Goal: Information Seeking & Learning: Check status

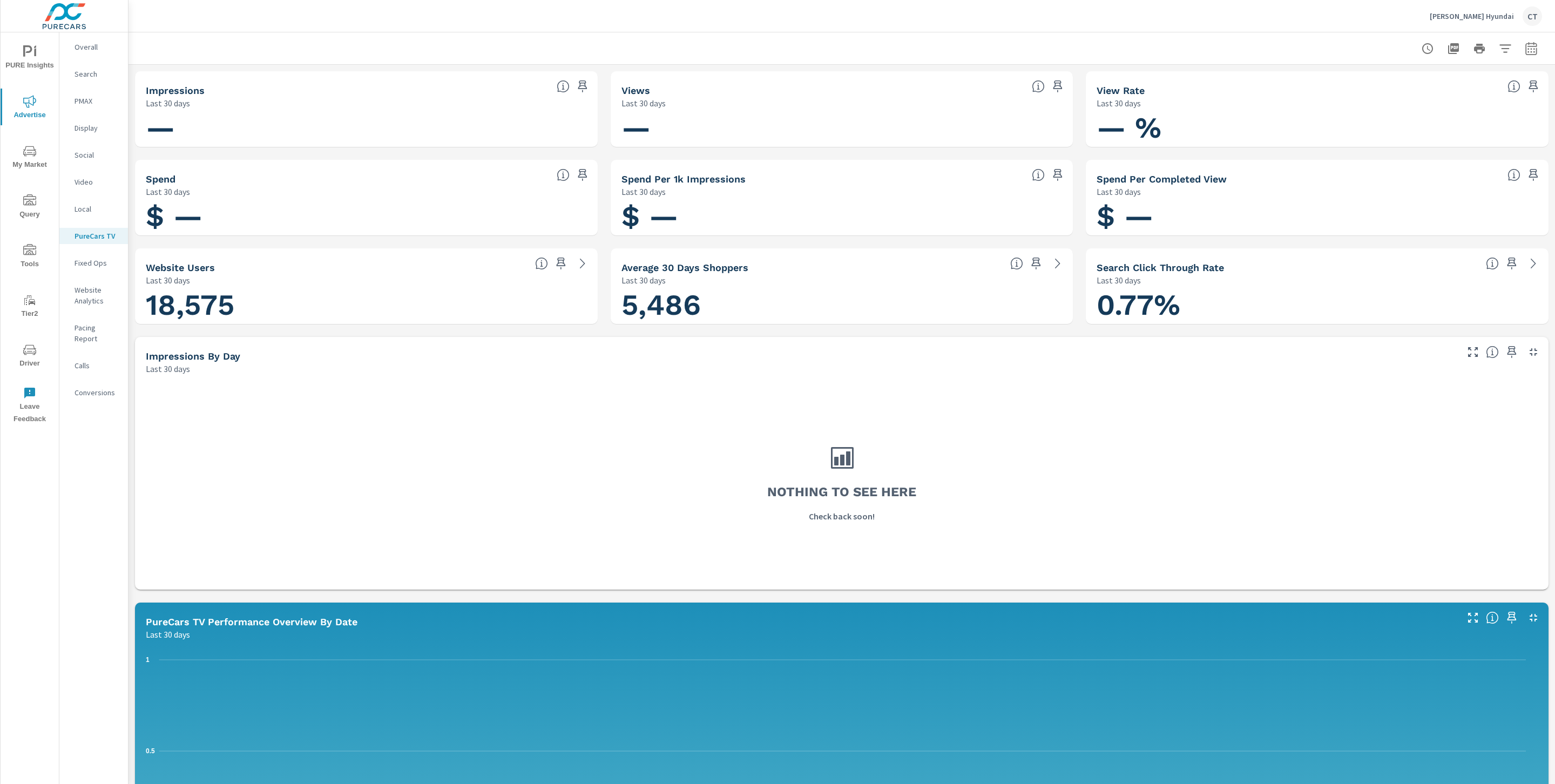
click at [101, 155] on p "Social" at bounding box center [97, 155] width 45 height 11
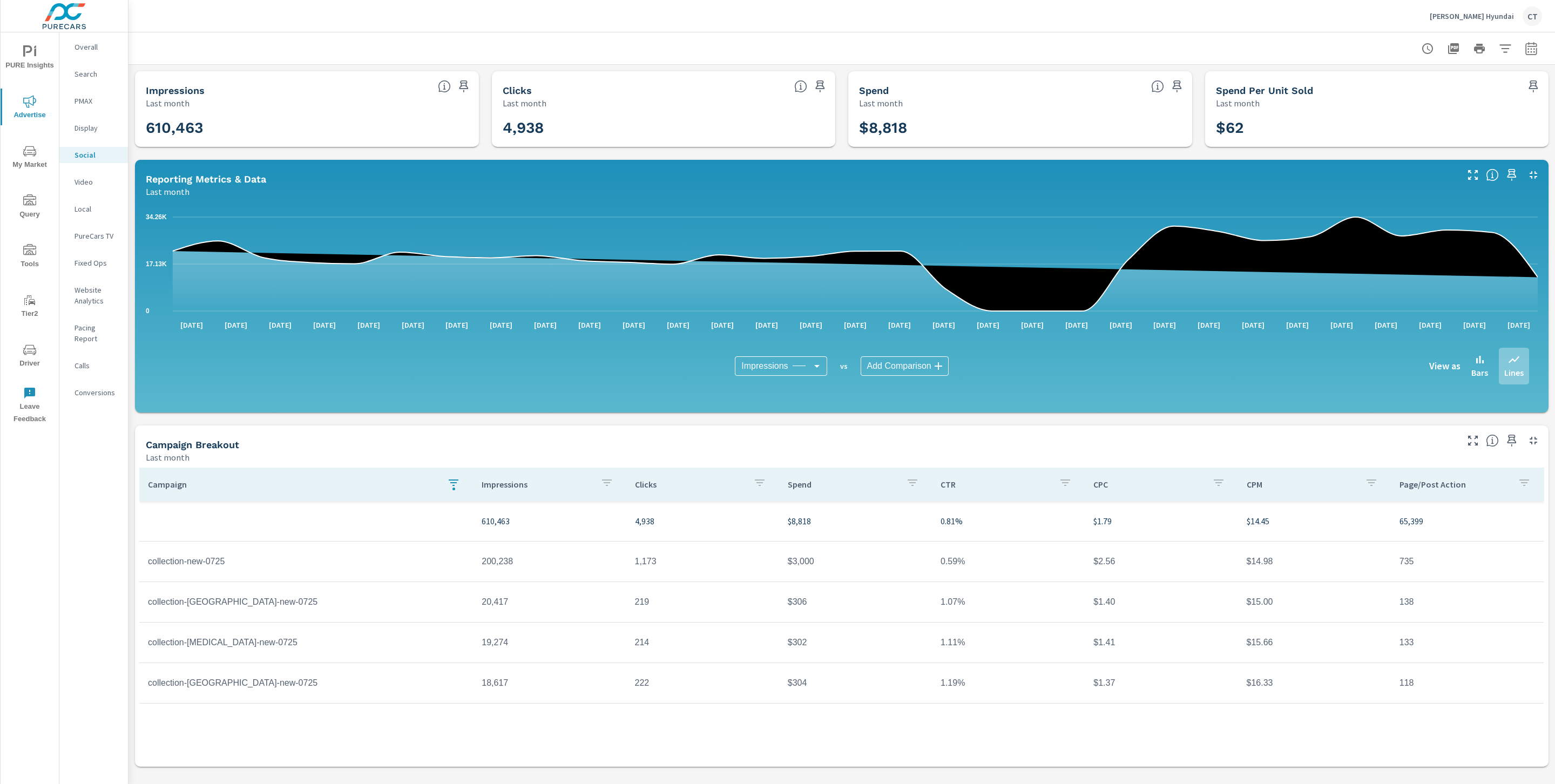
click at [1541, 9] on div "[PERSON_NAME] Hyundai CT" at bounding box center [1486, 16] width 112 height 19
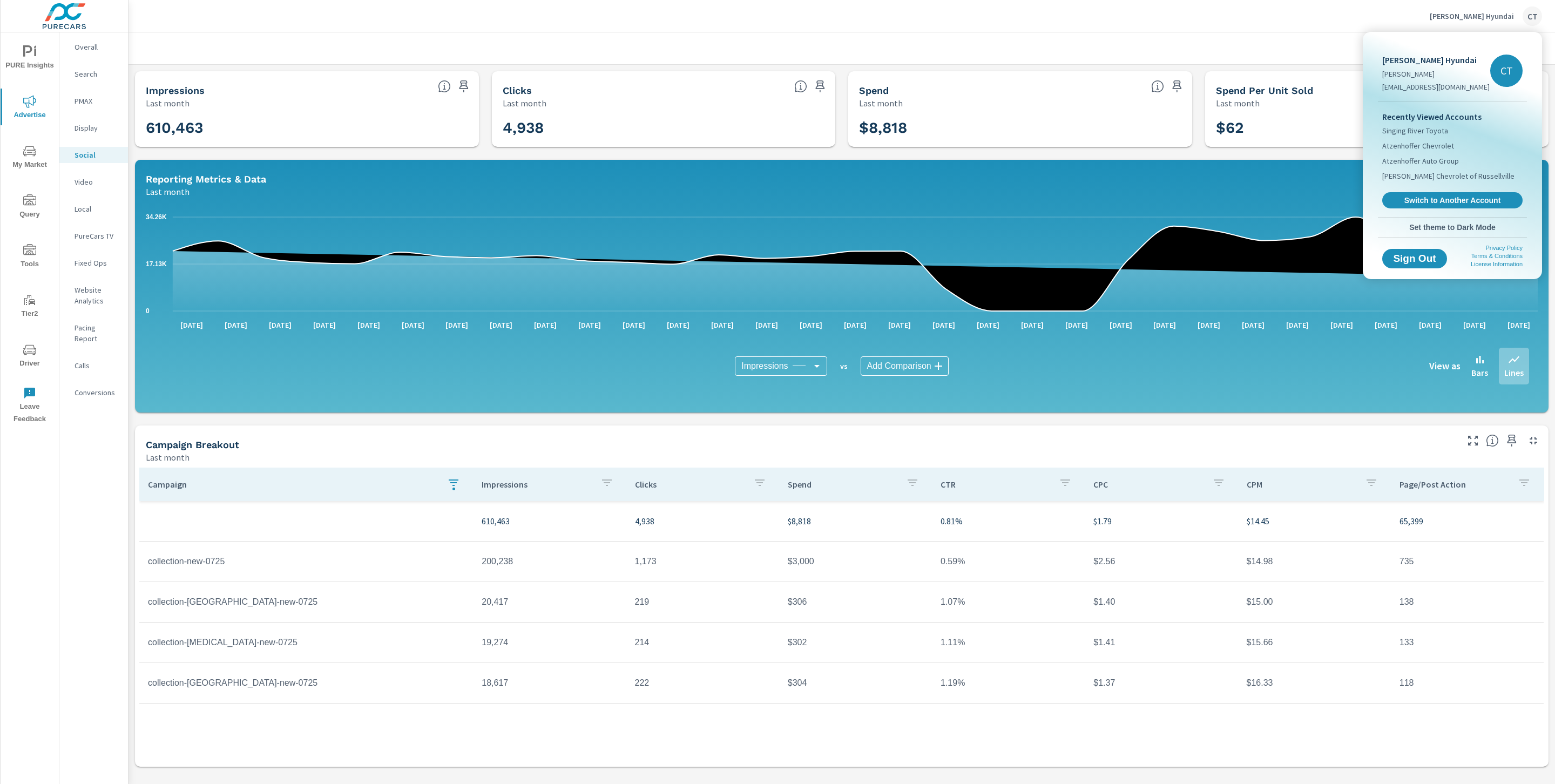
click at [1451, 22] on div at bounding box center [778, 392] width 1555 height 784
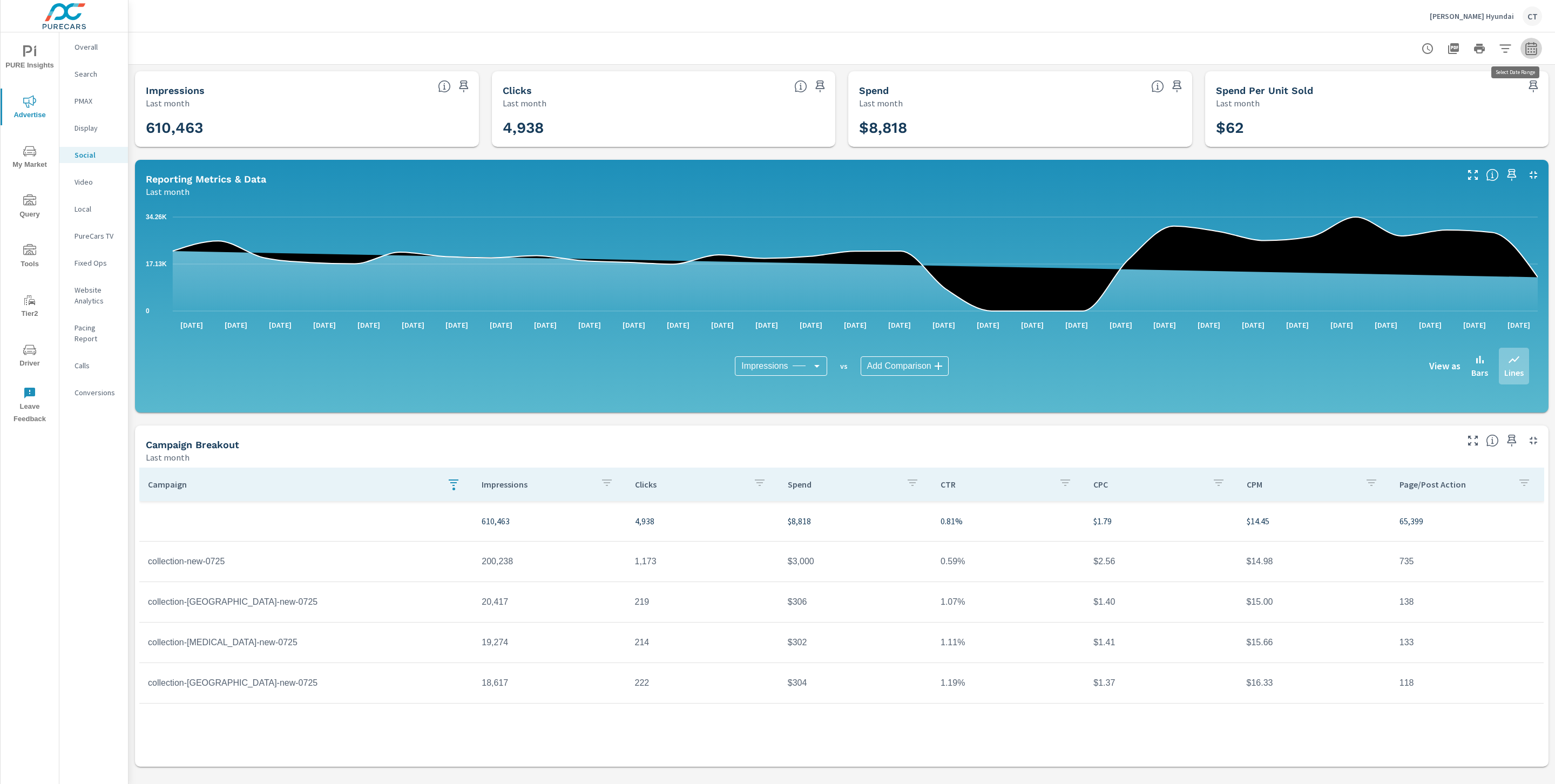
click at [1527, 50] on icon "button" at bounding box center [1531, 48] width 13 height 13
click at [1432, 81] on div "Custom [DATE] Last week Last 7 days Last 14 days Last 30 days Last 45 days Last…" at bounding box center [1445, 94] width 117 height 30
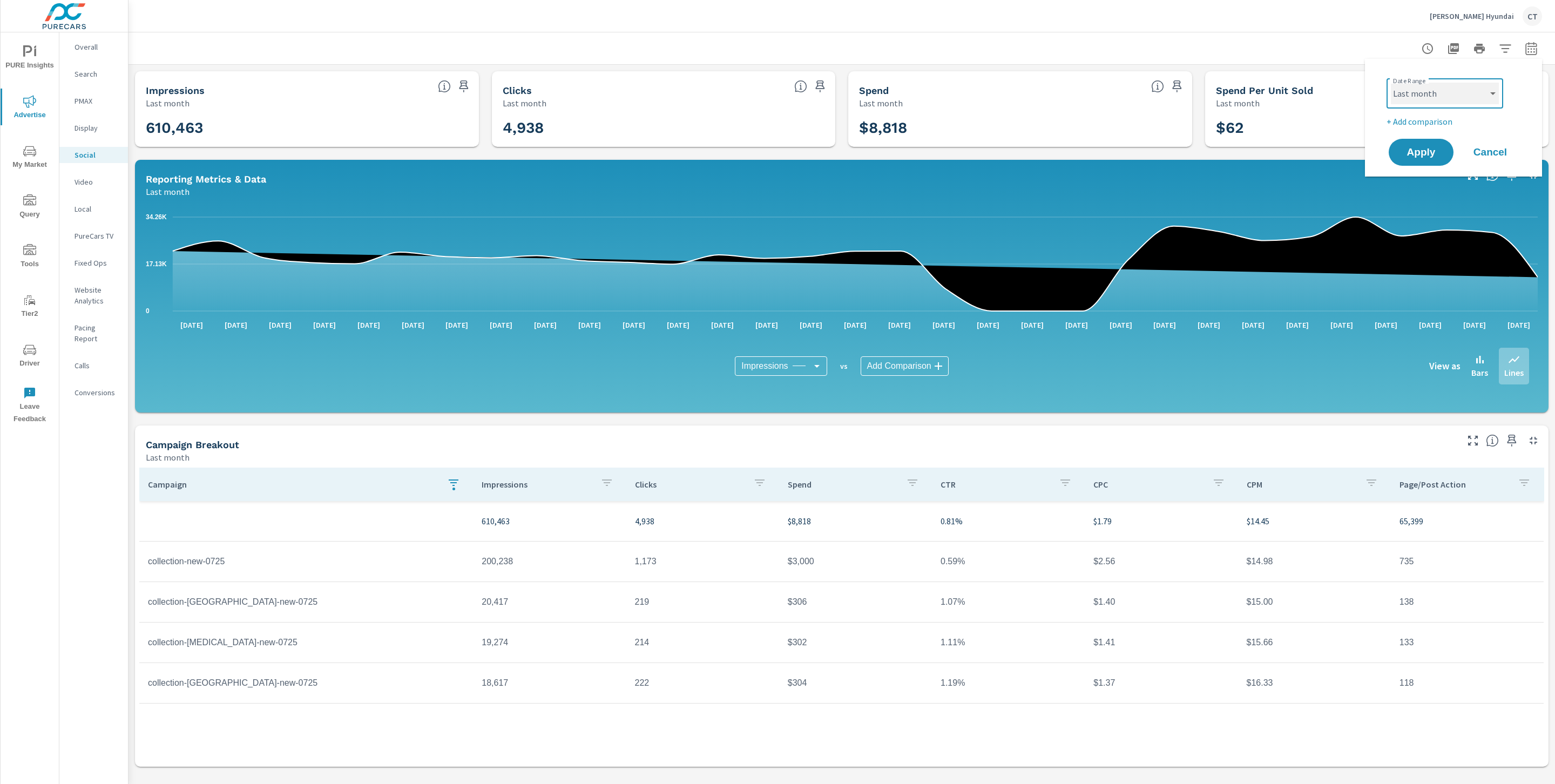
click at [1432, 91] on select "Custom [DATE] Last week Last 7 days Last 14 days Last 30 days Last 45 days Last…" at bounding box center [1445, 94] width 108 height 22
click at [1391, 83] on select "Custom [DATE] Last week Last 7 days Last 14 days Last 30 days Last 45 days Last…" at bounding box center [1445, 94] width 108 height 22
select select "Last 7 days"
click at [1433, 123] on p "+ Add comparison" at bounding box center [1455, 121] width 138 height 13
select select "Previous period"
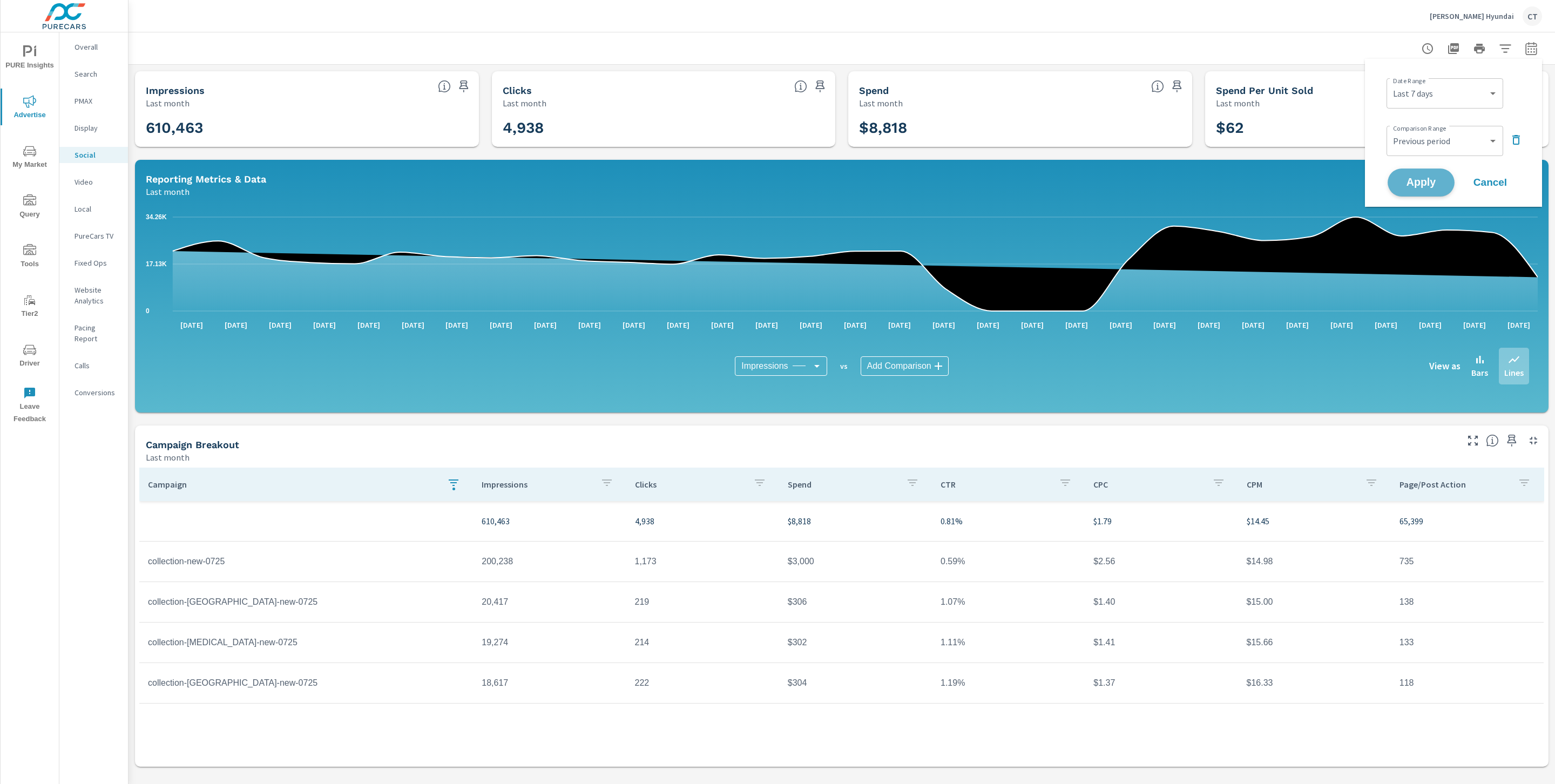
click at [1423, 180] on span "Apply" at bounding box center [1421, 182] width 44 height 10
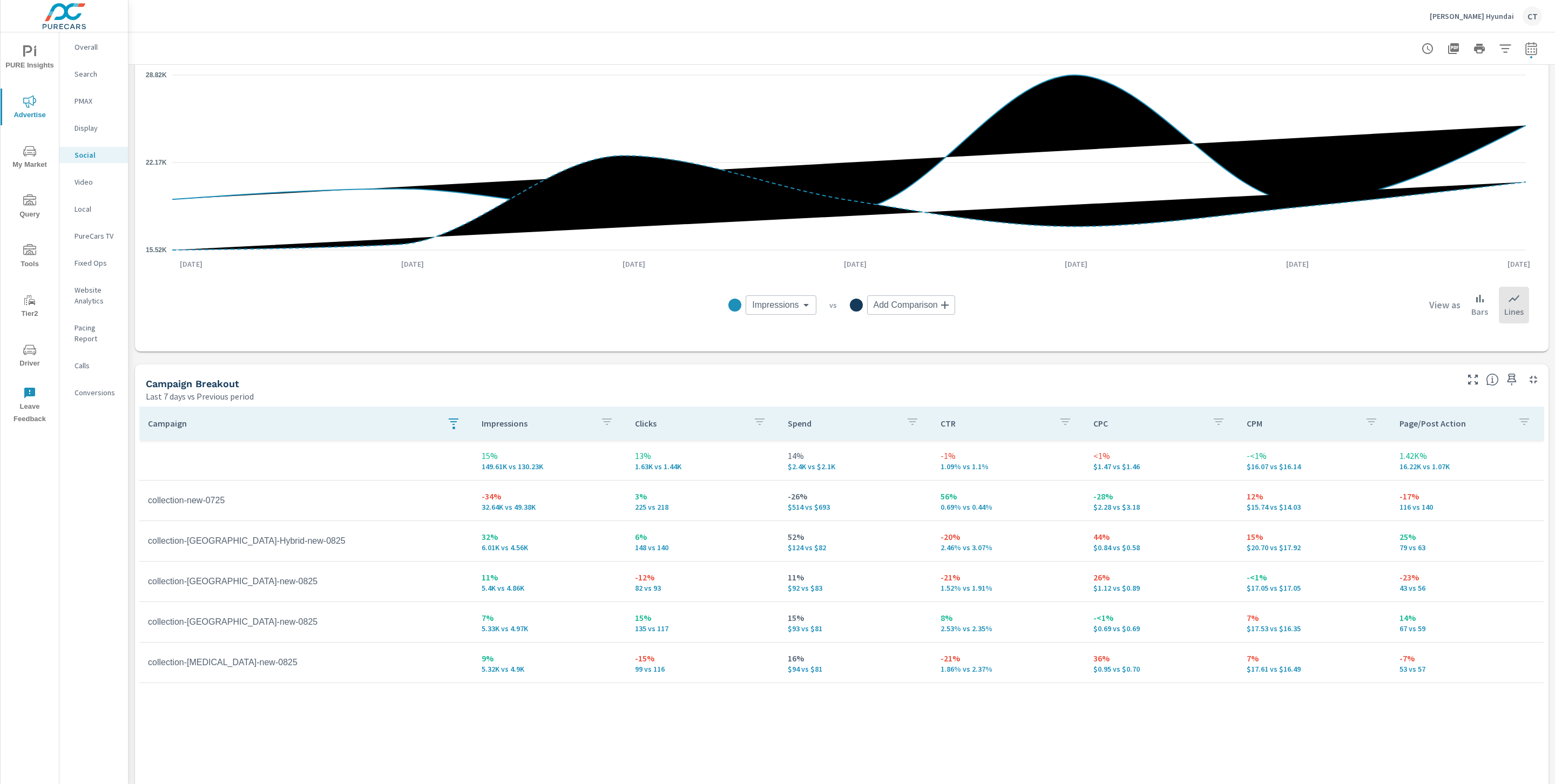
scroll to position [205, 0]
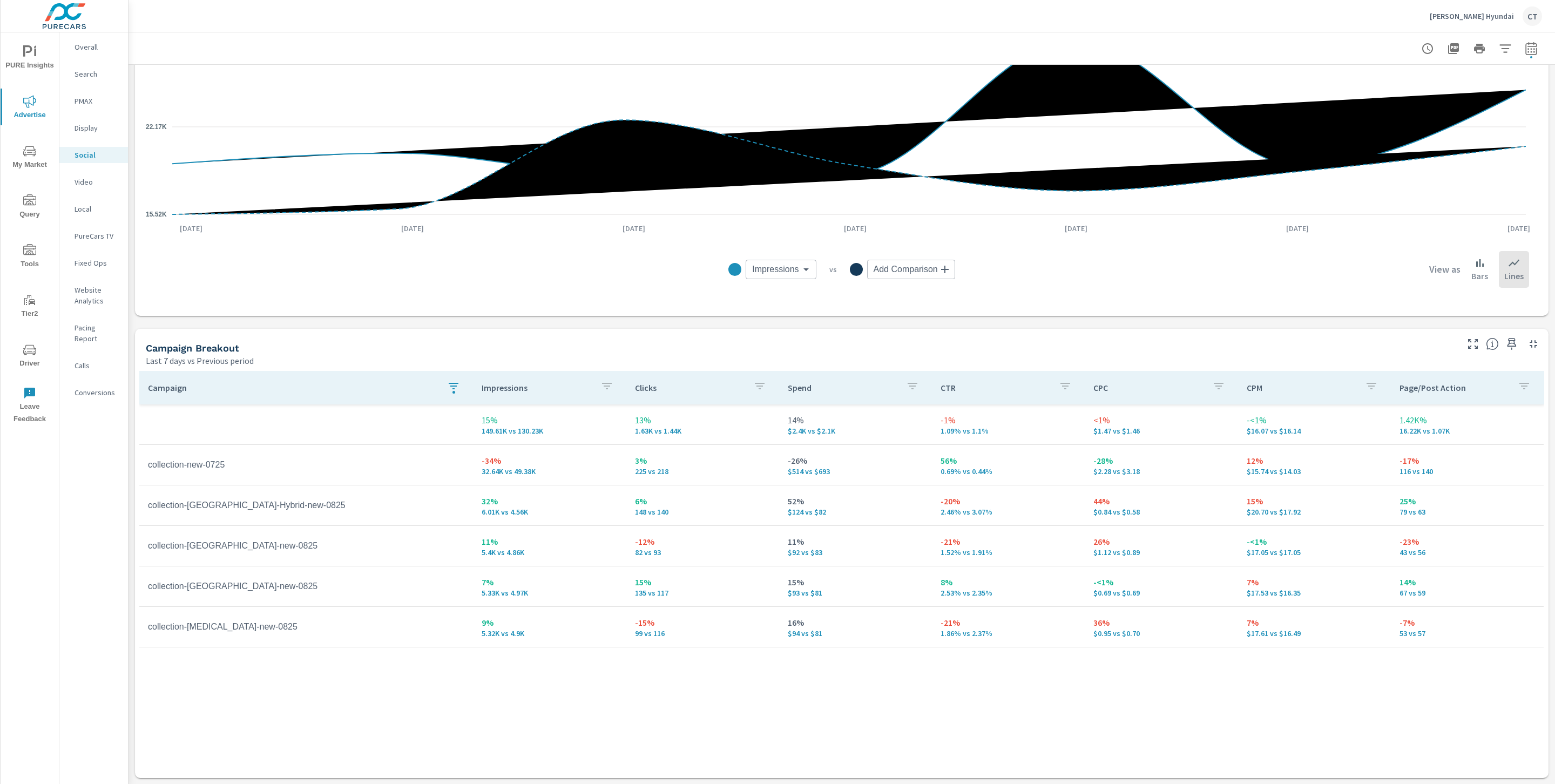
click at [97, 387] on p "Conversions" at bounding box center [97, 392] width 45 height 11
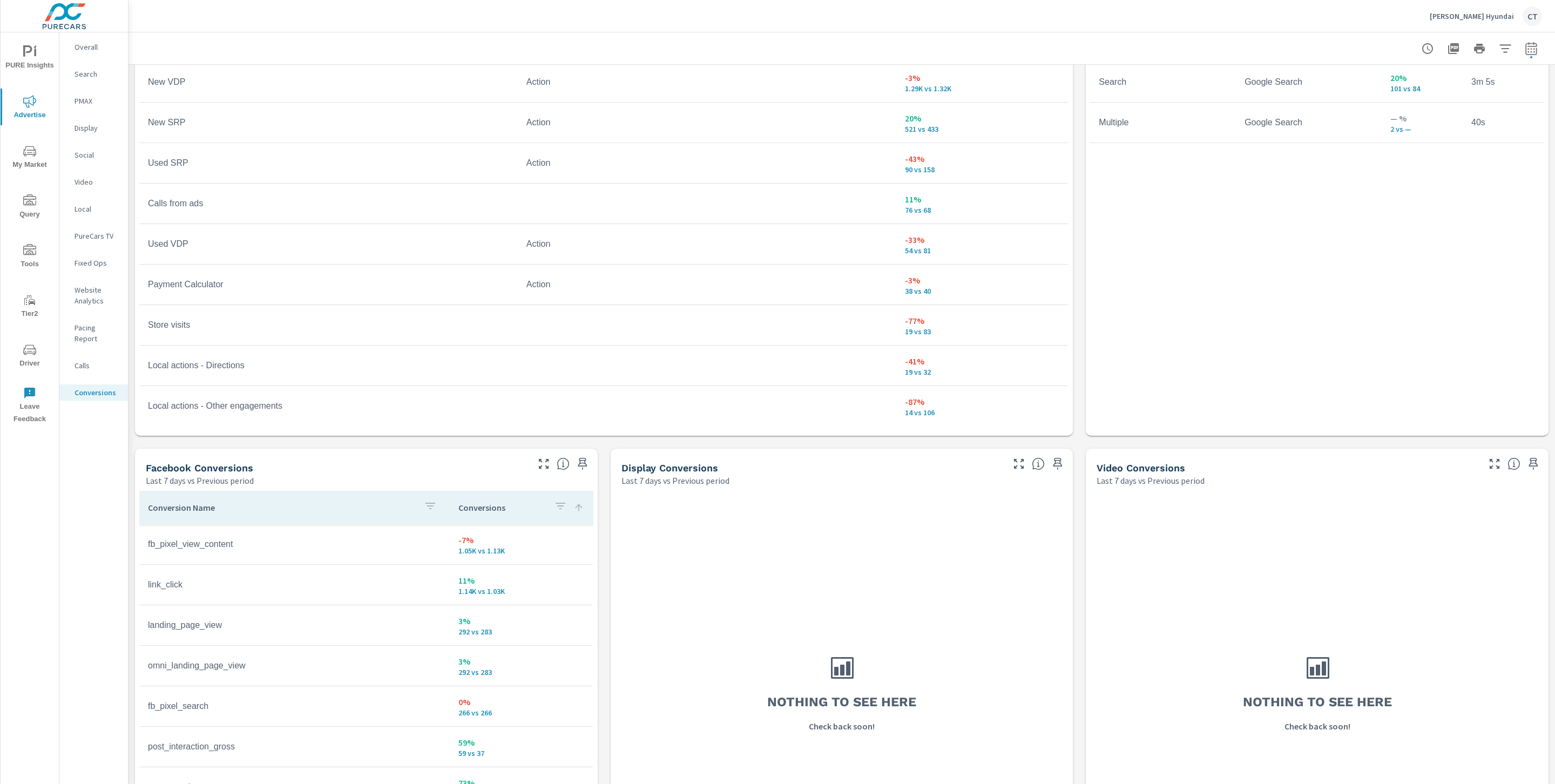
scroll to position [783, 0]
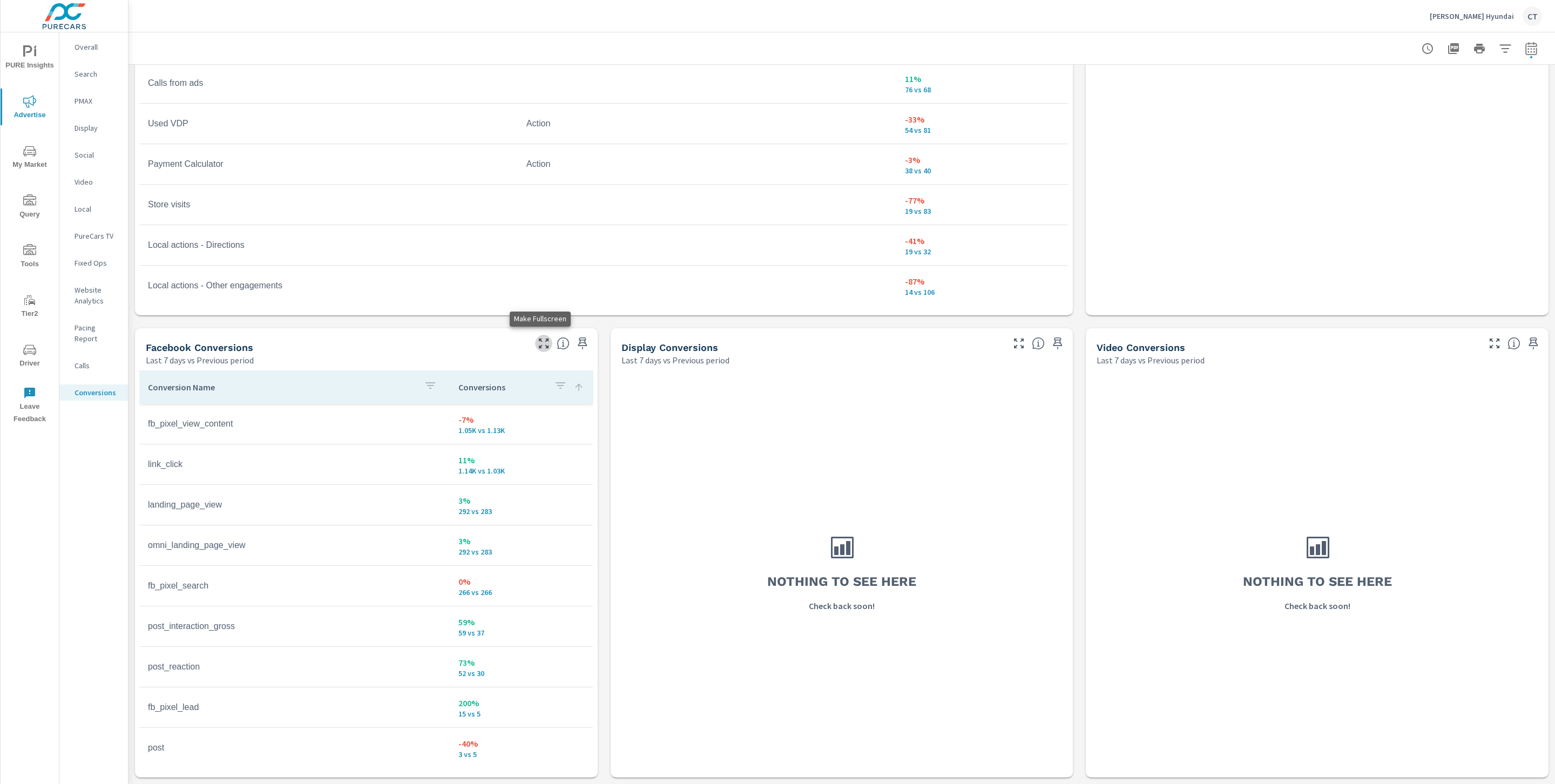
click at [537, 342] on icon "button" at bounding box center [543, 343] width 13 height 13
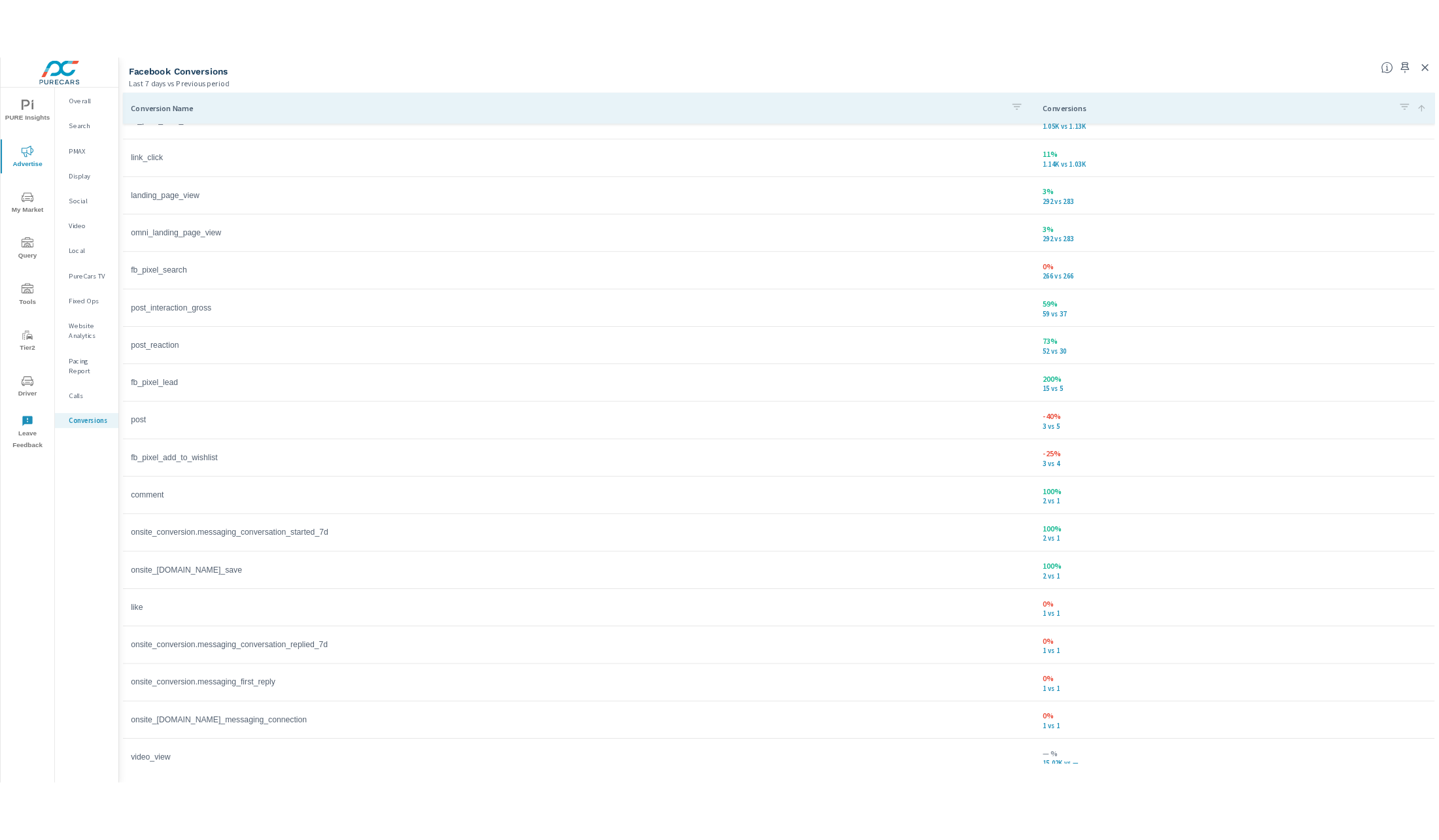
scroll to position [44, 0]
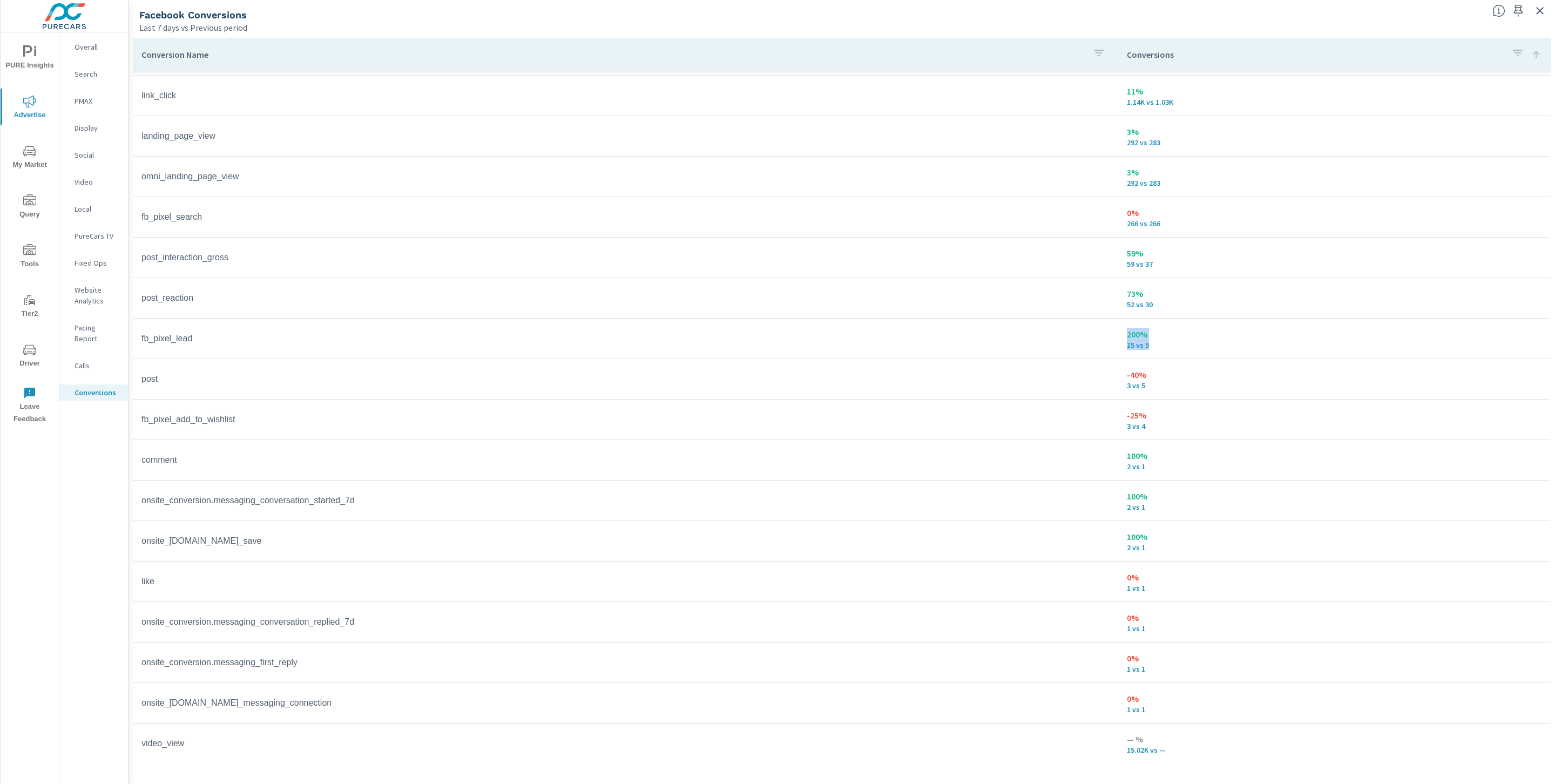
drag, startPoint x: 1153, startPoint y: 345, endPoint x: 1114, endPoint y: 336, distance: 40.0
click at [1118, 336] on td "200% 15 vs 5" at bounding box center [1334, 339] width 432 height 39
click at [1209, 261] on p "59 vs 37" at bounding box center [1334, 264] width 415 height 8
